Goal: Book appointment/travel/reservation

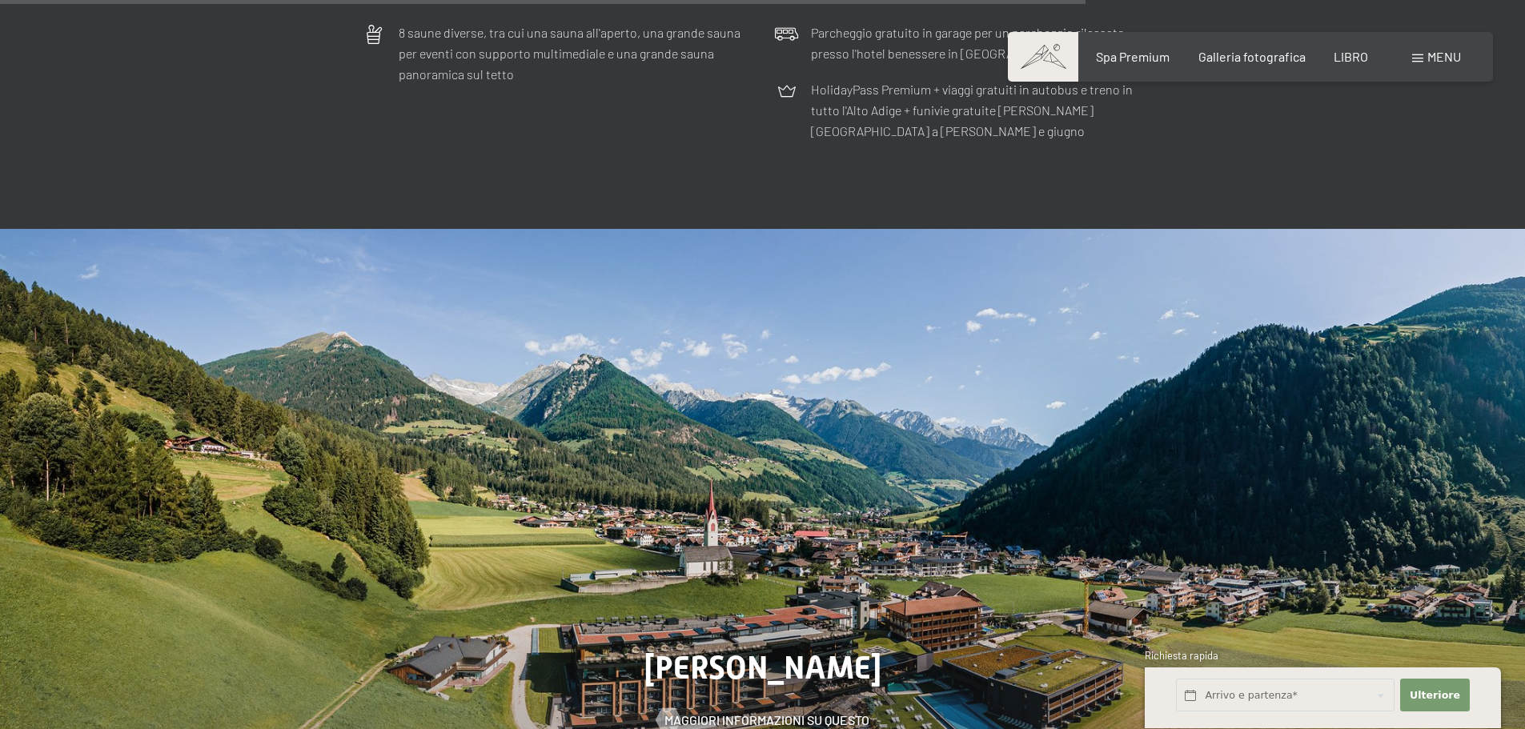
scroll to position [5805, 0]
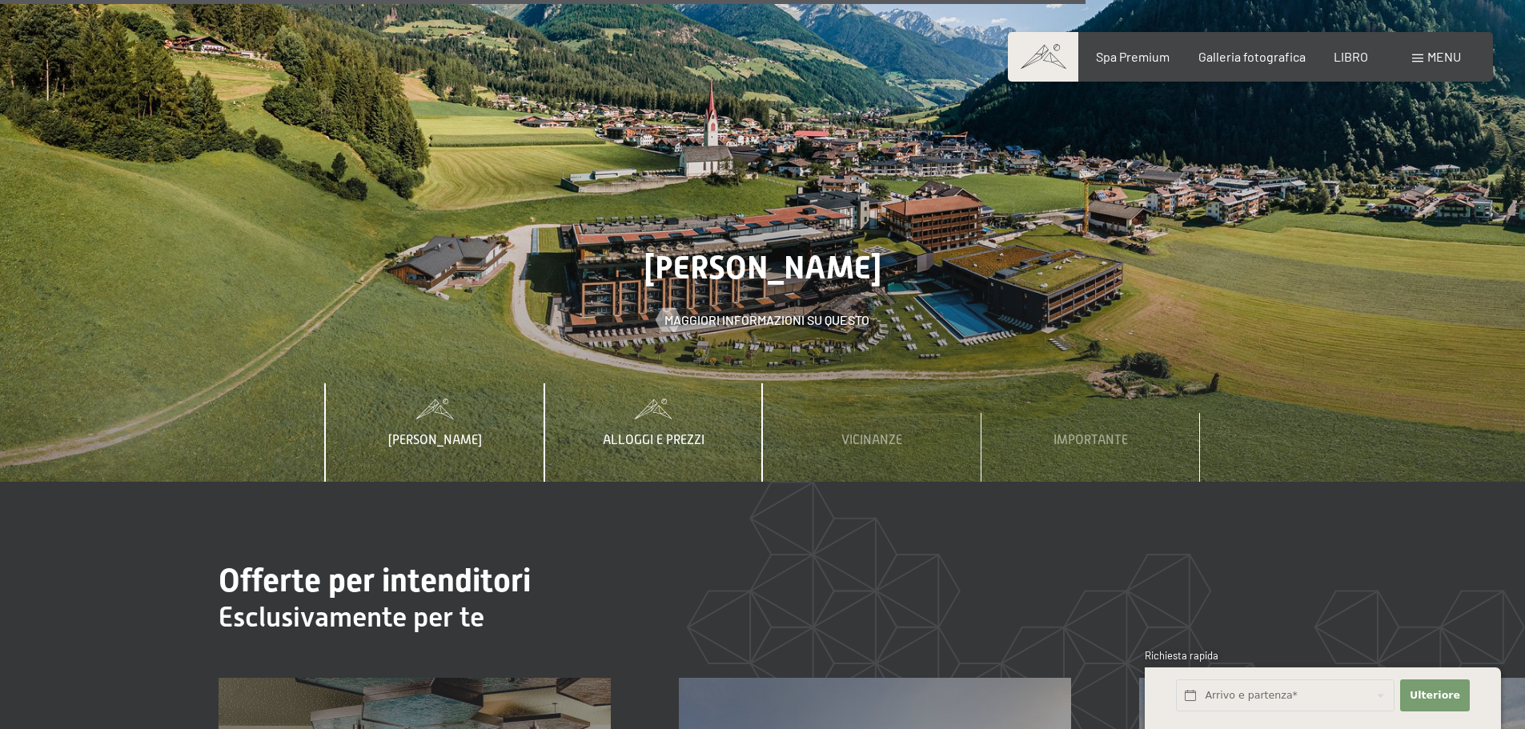
click at [665, 433] on font "Alloggi e prezzi" at bounding box center [654, 440] width 102 height 14
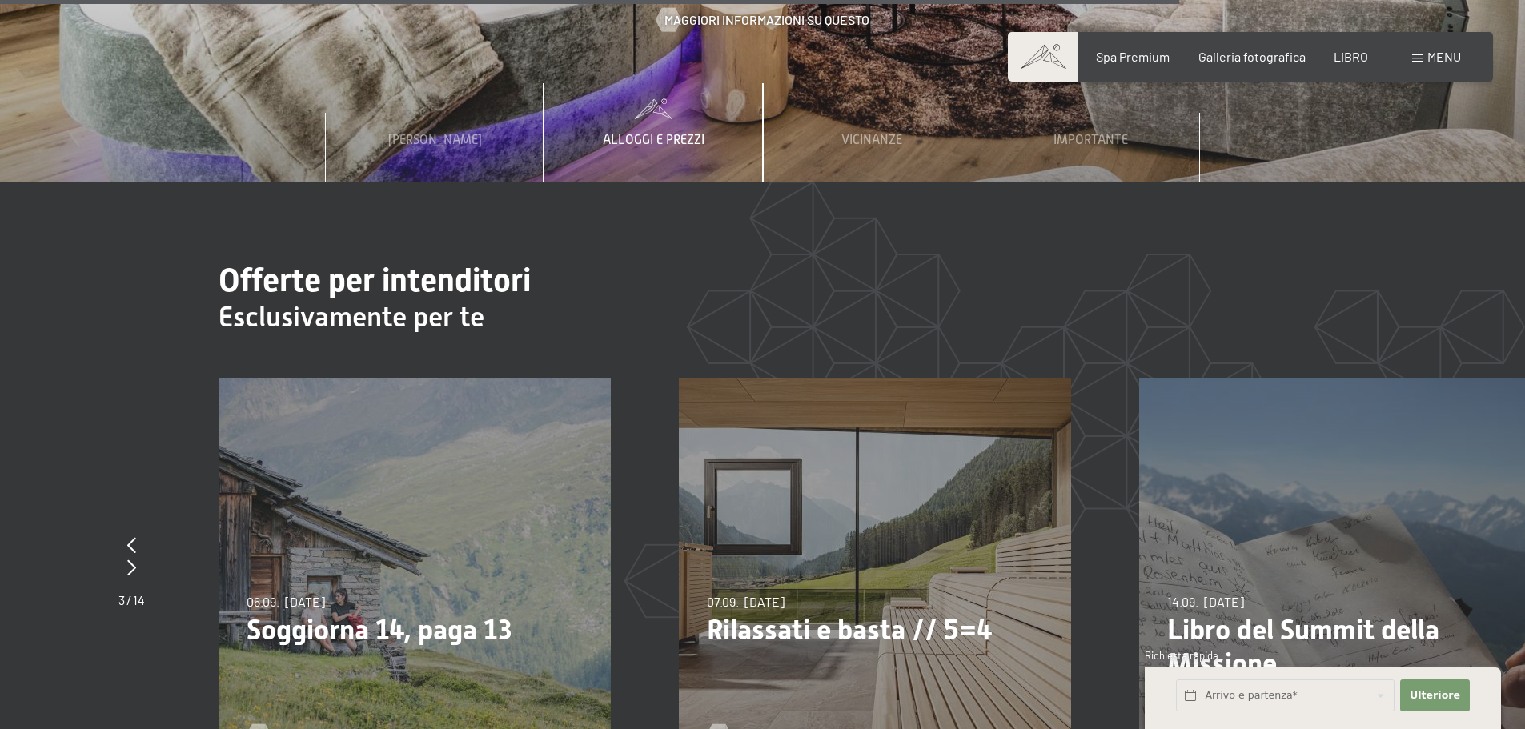
scroll to position [6406, 0]
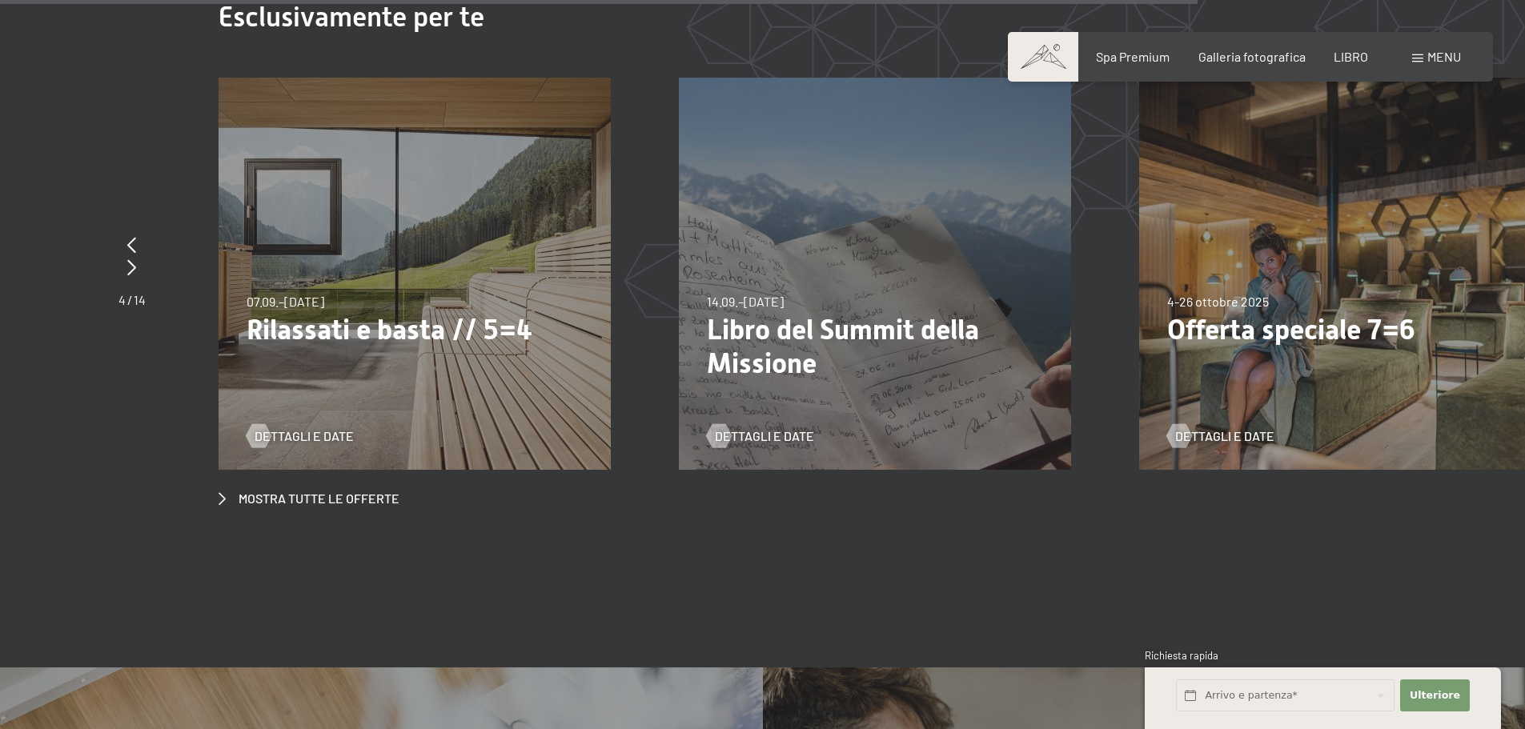
click at [366, 314] on font "Rilassati e basta // 5=4" at bounding box center [390, 330] width 286 height 32
click at [279, 428] on font "Dettagli e date" at bounding box center [320, 435] width 99 height 15
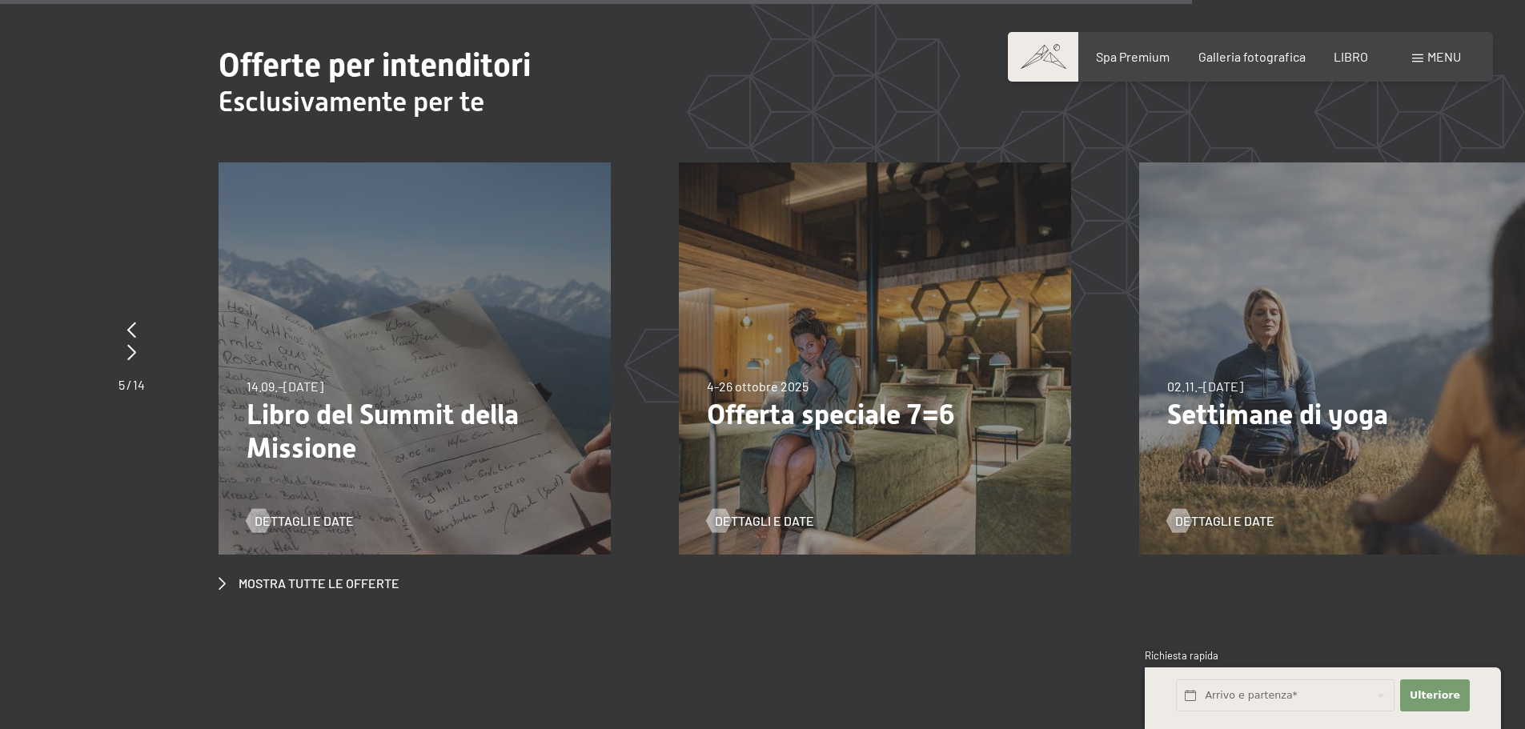
scroll to position [6375, 0]
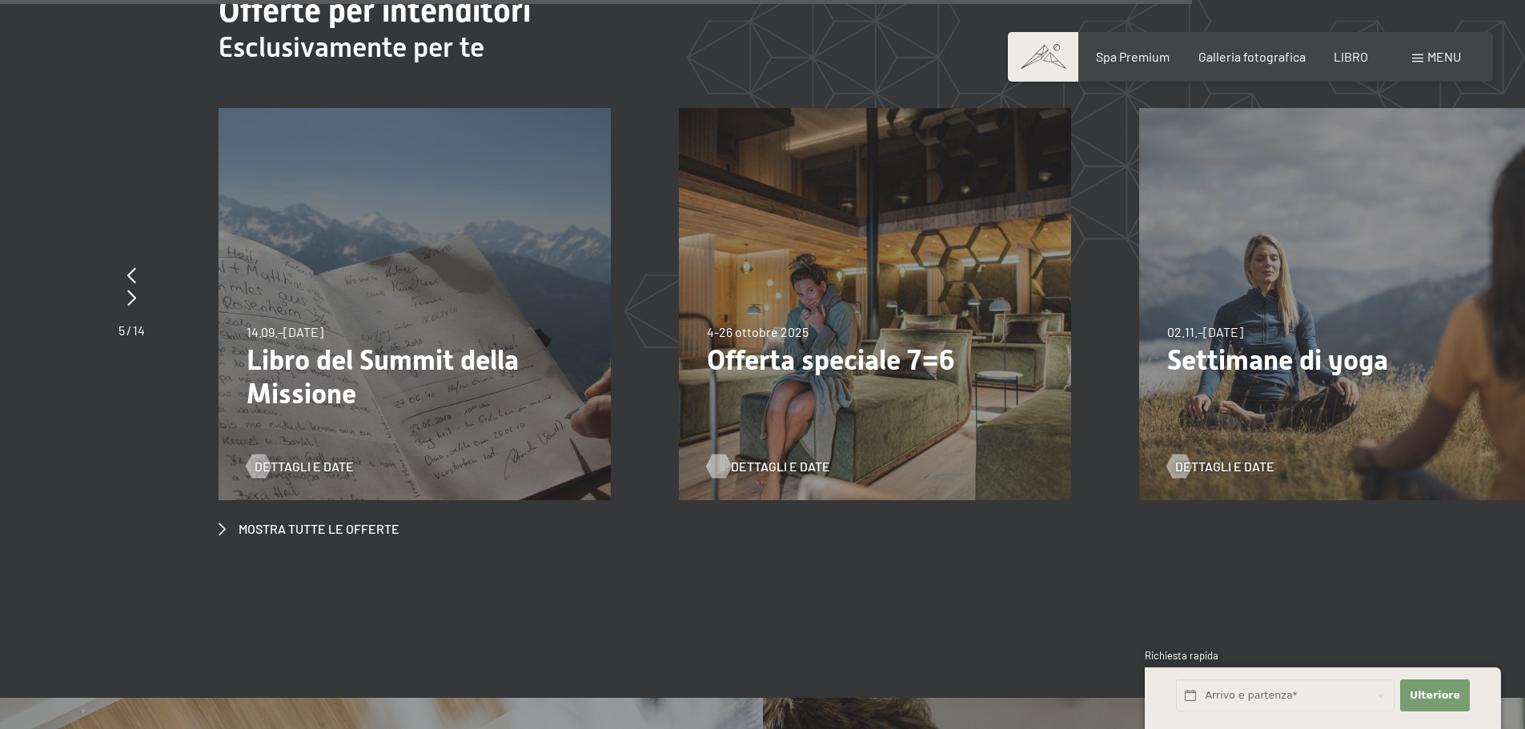
click at [806, 459] on font "Dettagli e date" at bounding box center [780, 466] width 99 height 15
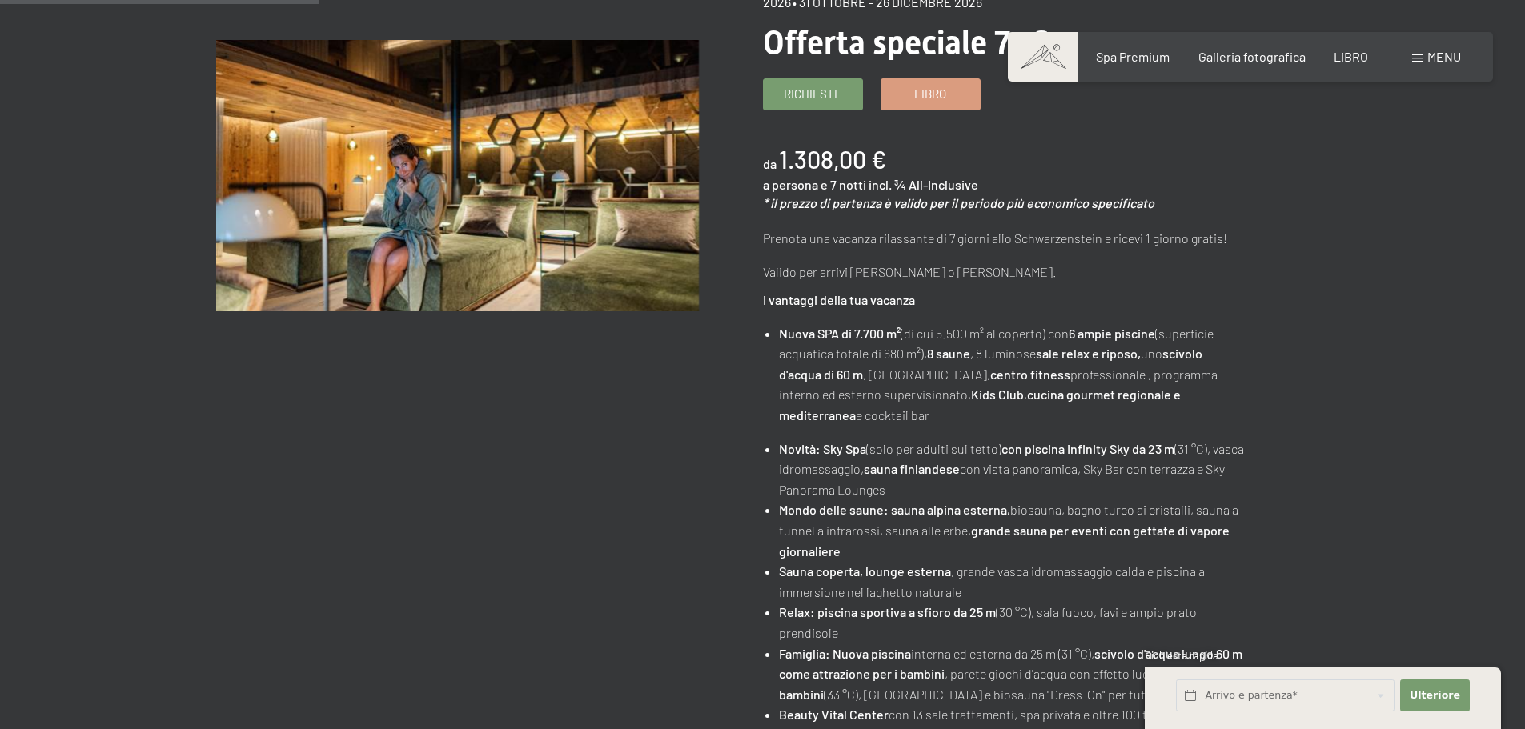
scroll to position [400, 0]
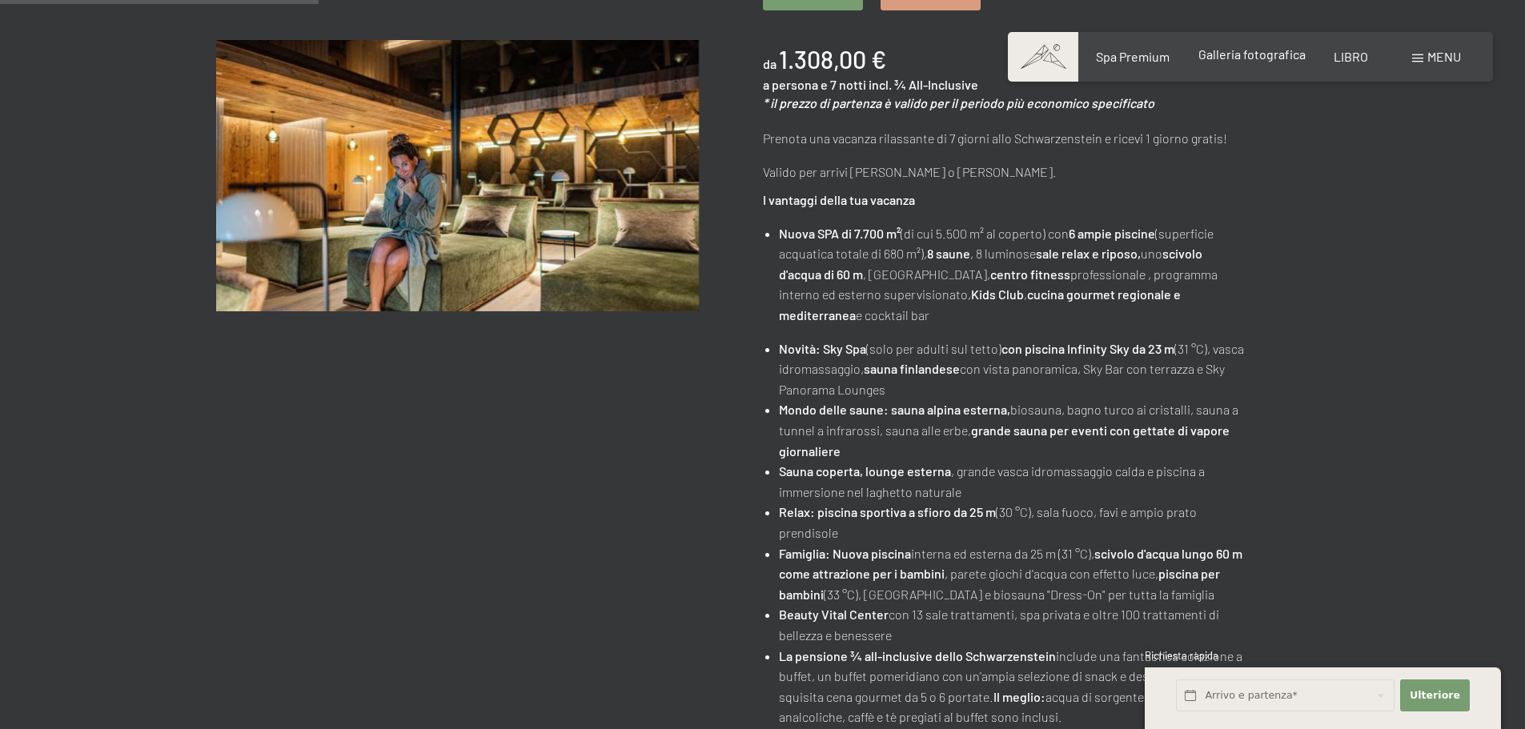
click at [1244, 58] on font "Galleria fotografica" at bounding box center [1252, 53] width 107 height 15
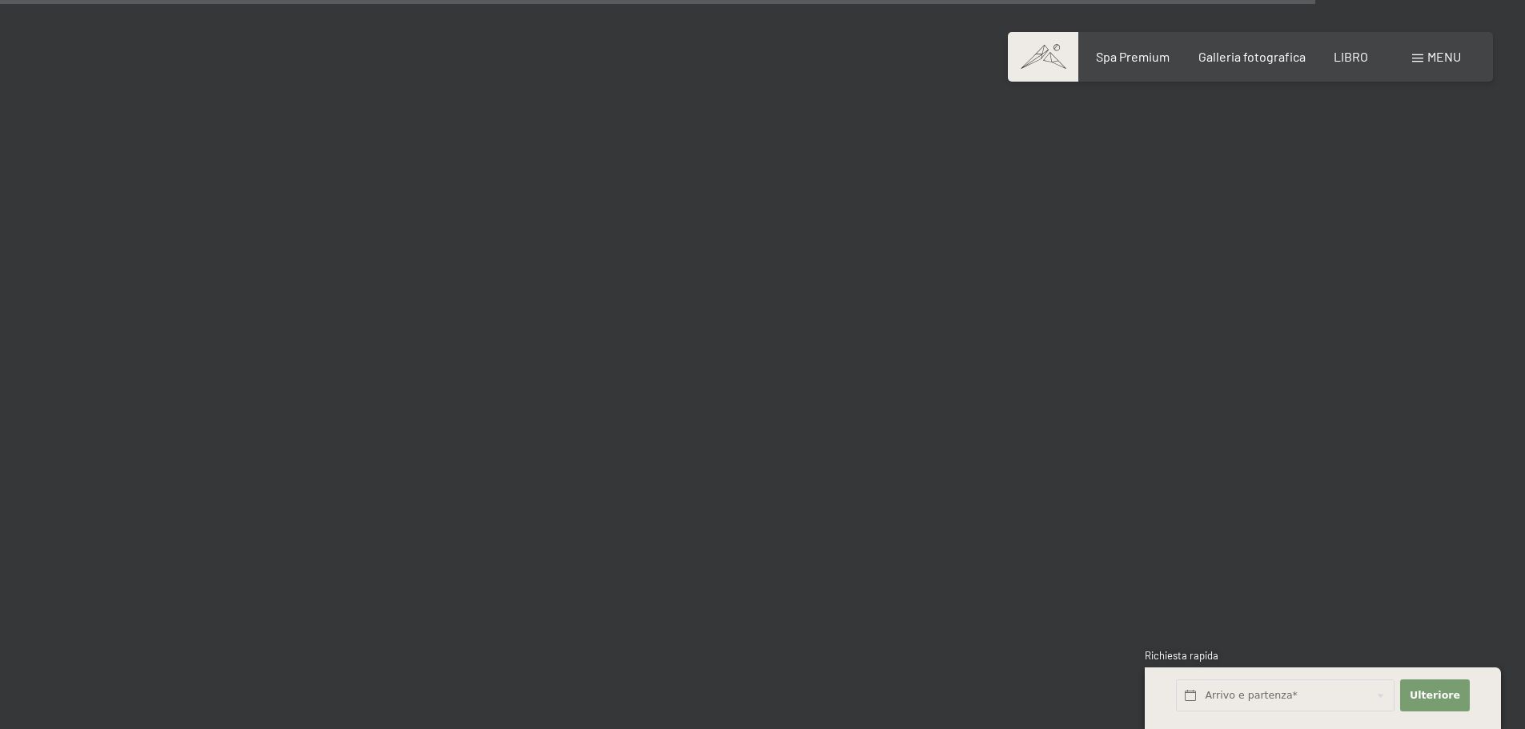
scroll to position [17515, 0]
